Goal: Check status: Check status

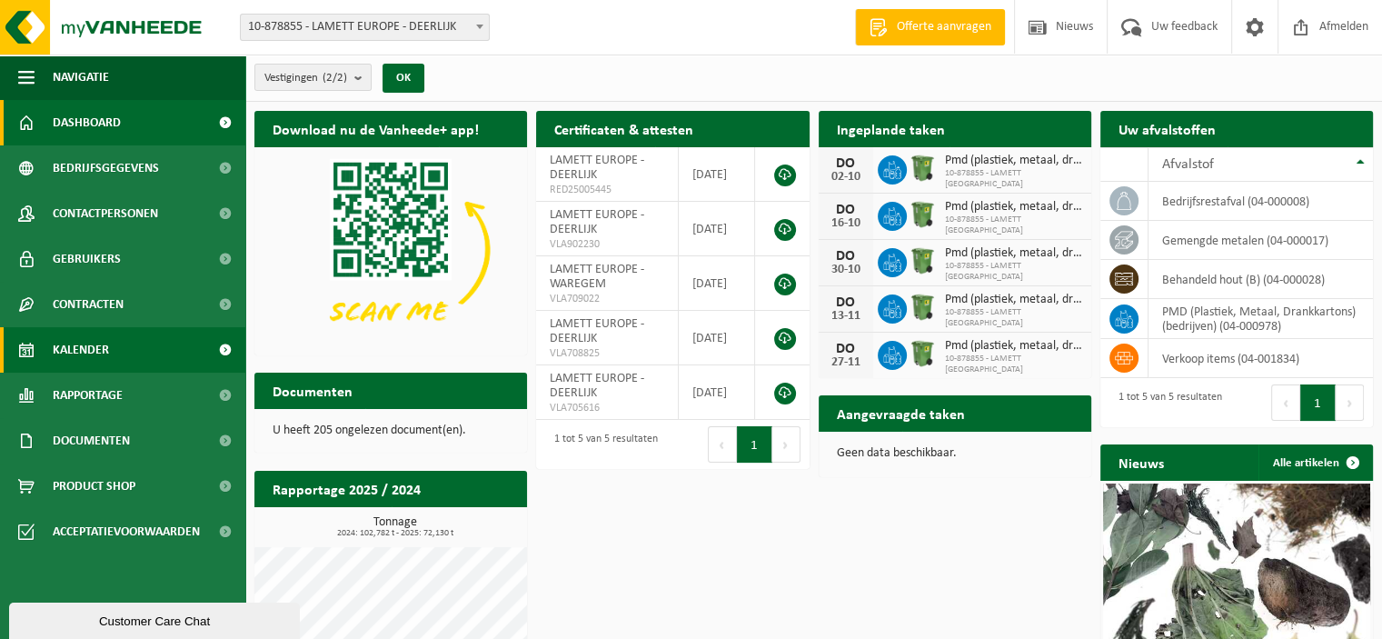
click at [100, 352] on span "Kalender" at bounding box center [81, 349] width 56 height 45
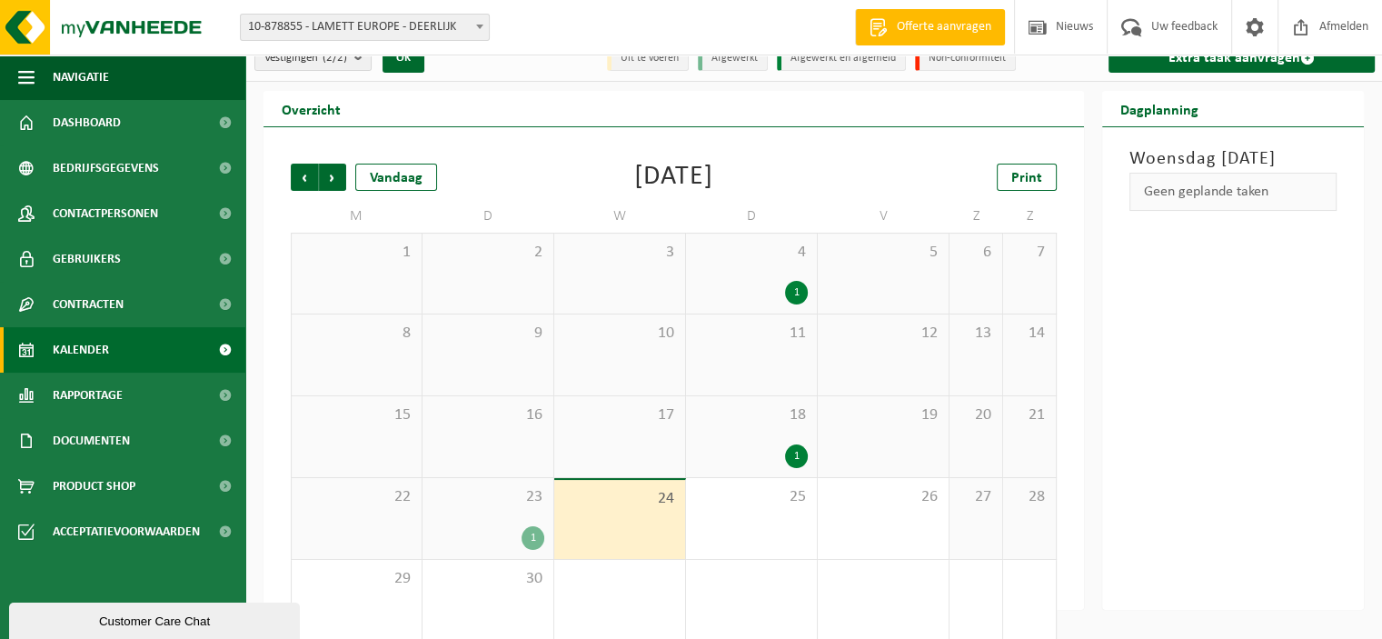
scroll to position [40, 0]
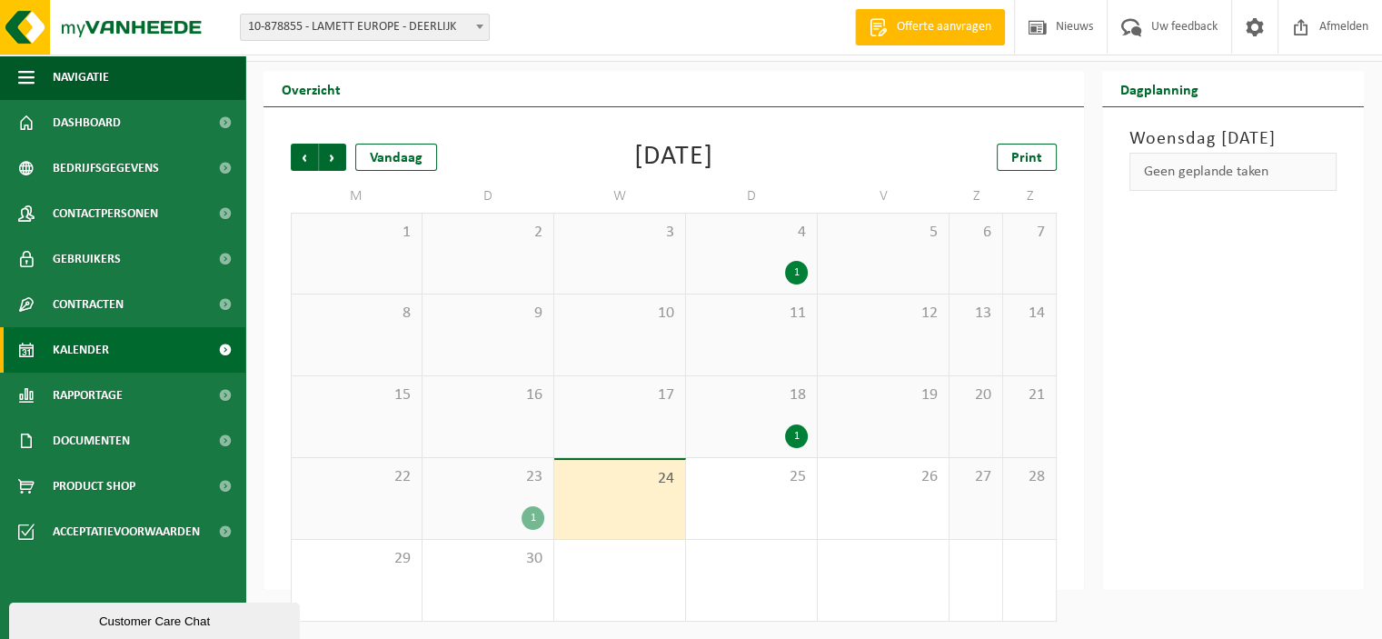
drag, startPoint x: 596, startPoint y: 508, endPoint x: 643, endPoint y: 506, distance: 47.3
click at [596, 508] on div "24" at bounding box center [619, 499] width 131 height 79
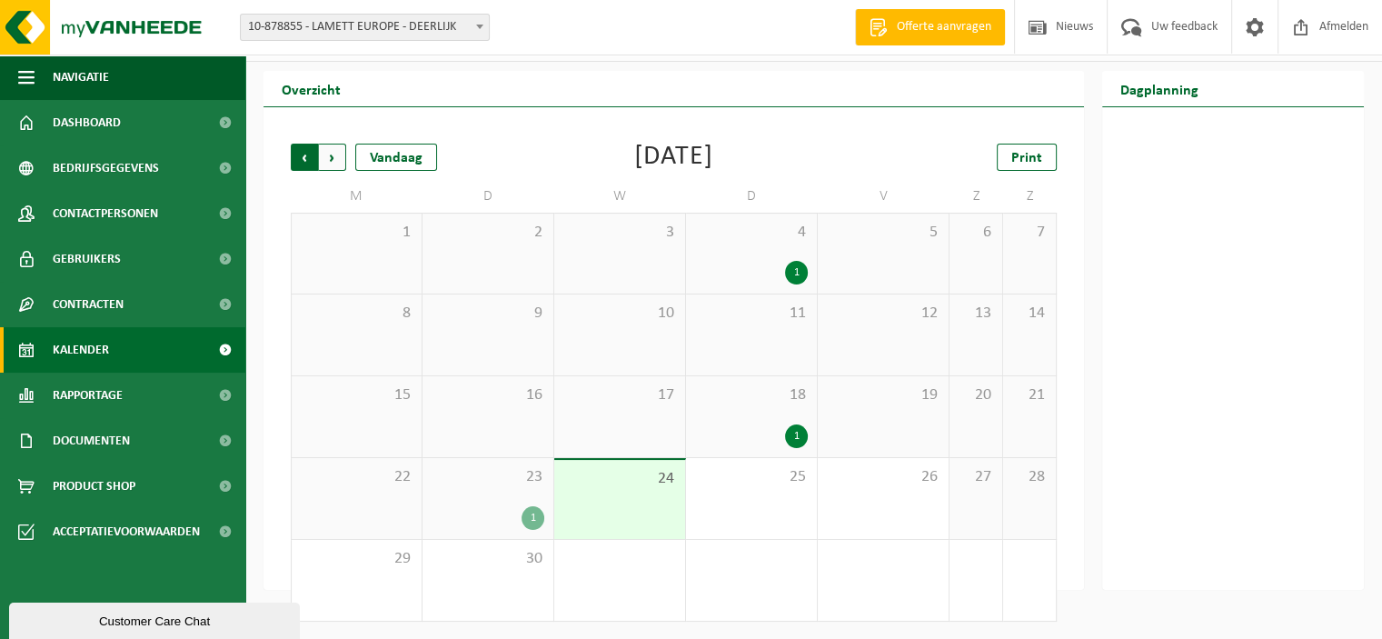
click at [340, 152] on span "Volgende" at bounding box center [332, 157] width 27 height 27
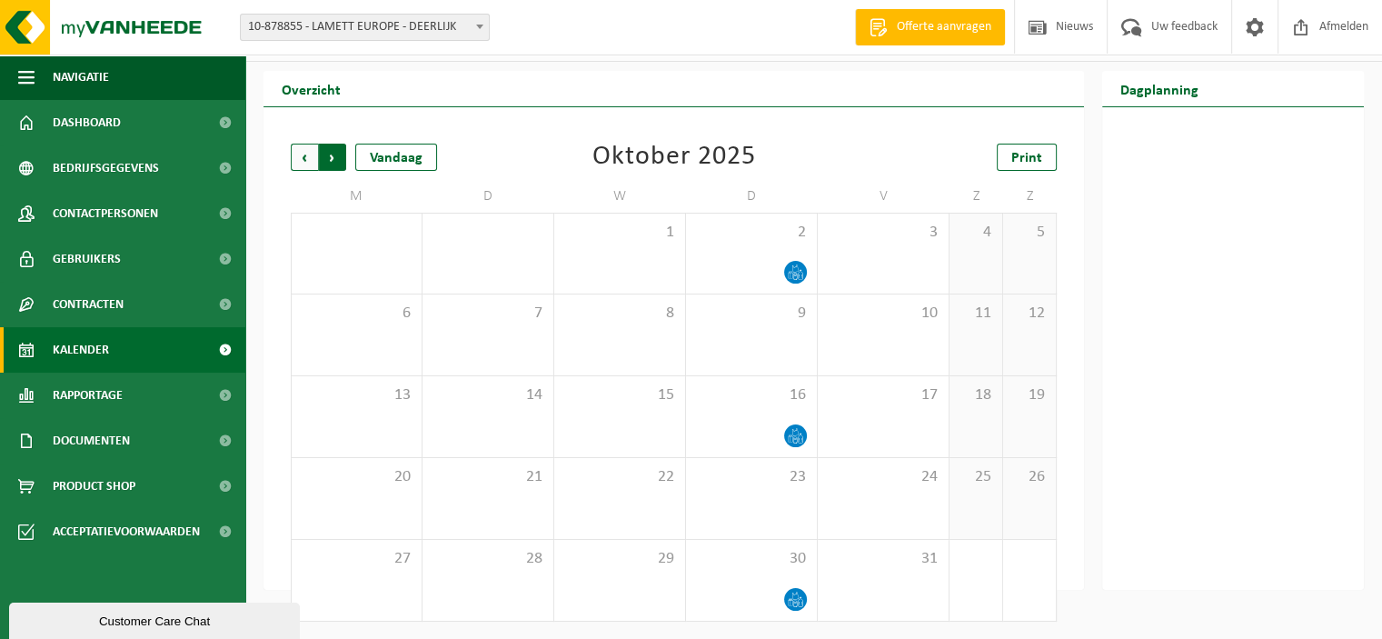
click at [291, 155] on span "Vorige" at bounding box center [304, 157] width 27 height 27
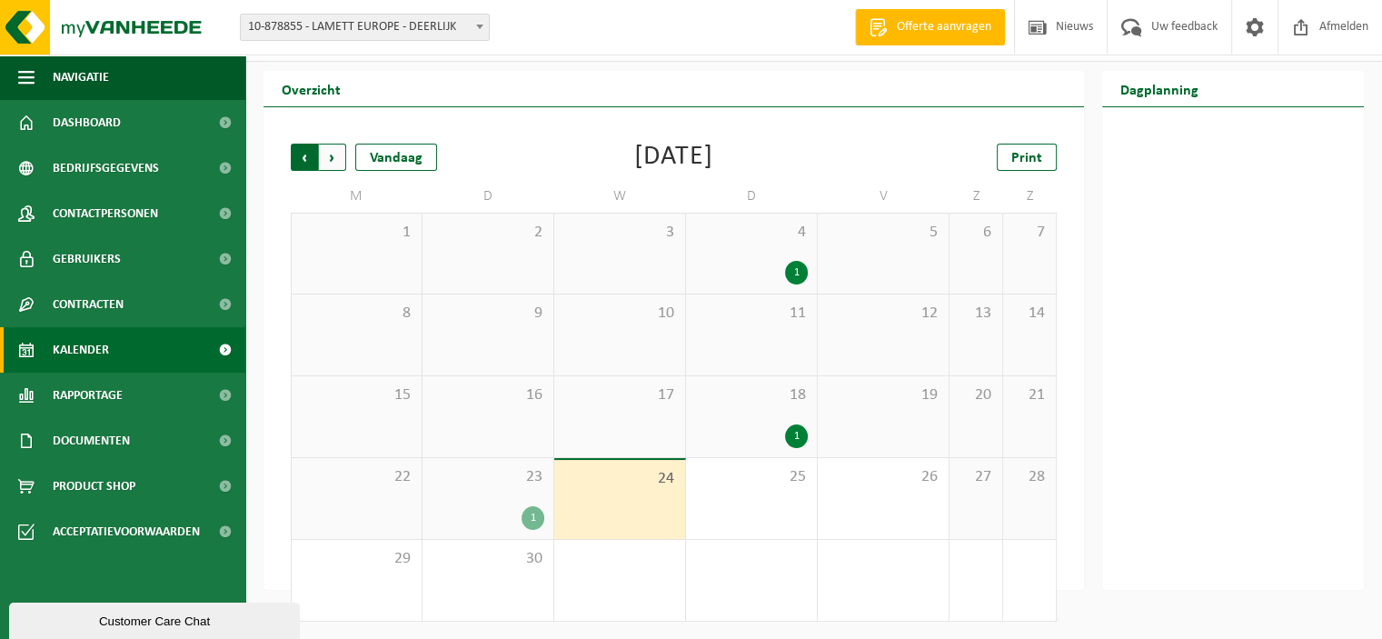
click at [334, 156] on span "Volgende" at bounding box center [332, 157] width 27 height 27
